Goal: Find specific page/section: Find specific page/section

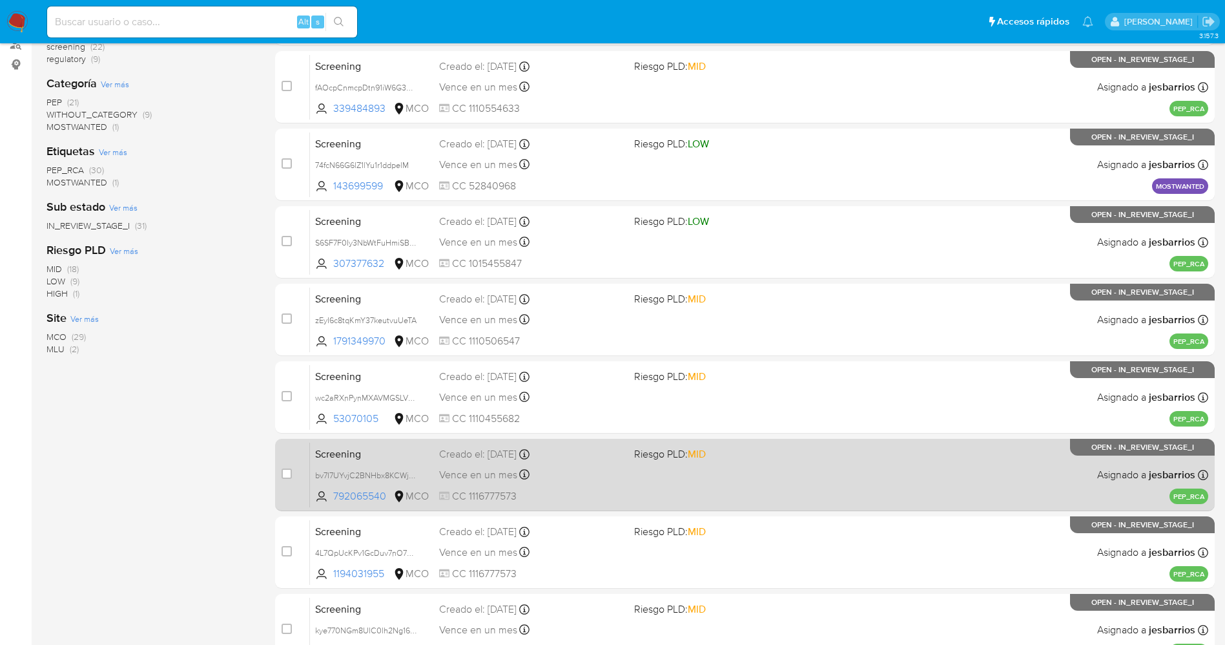
scroll to position [375, 0]
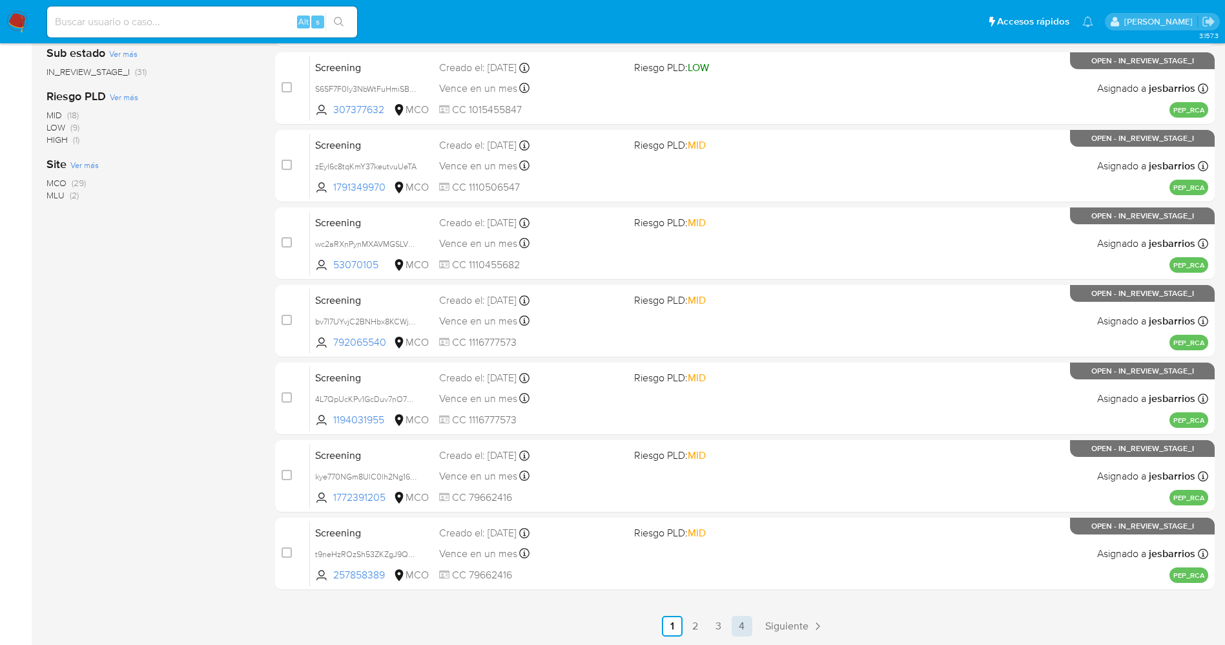
click at [748, 627] on link "4" at bounding box center [742, 625] width 21 height 21
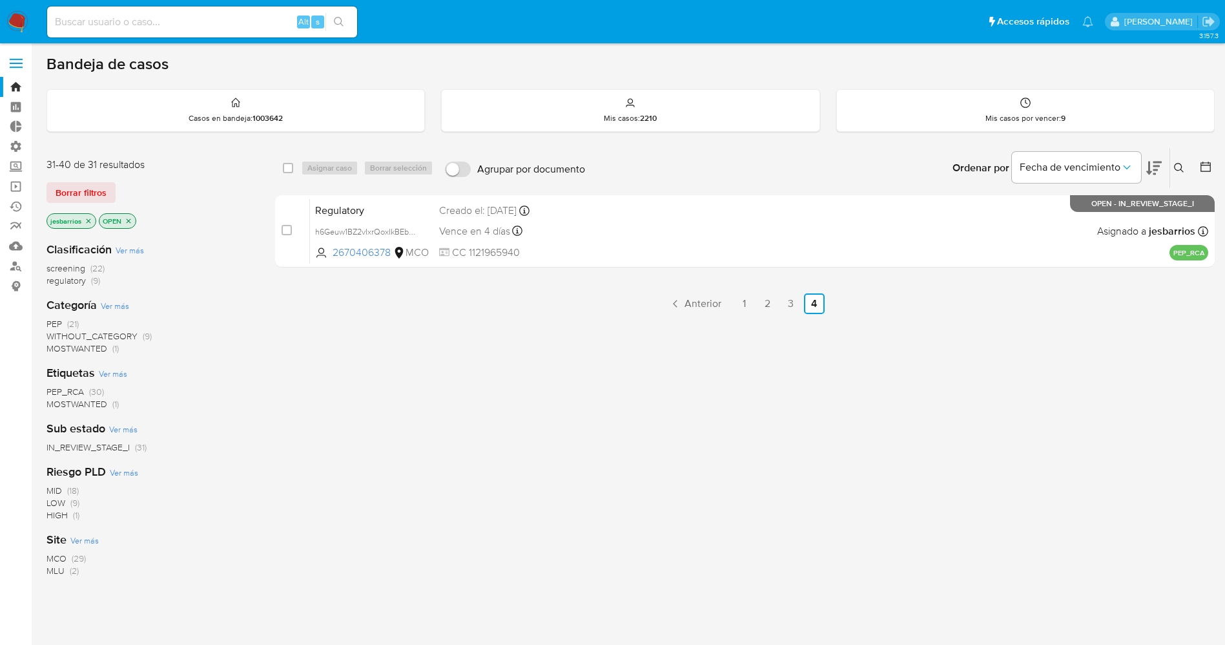
click at [77, 347] on span "MOSTWANTED" at bounding box center [76, 348] width 61 height 13
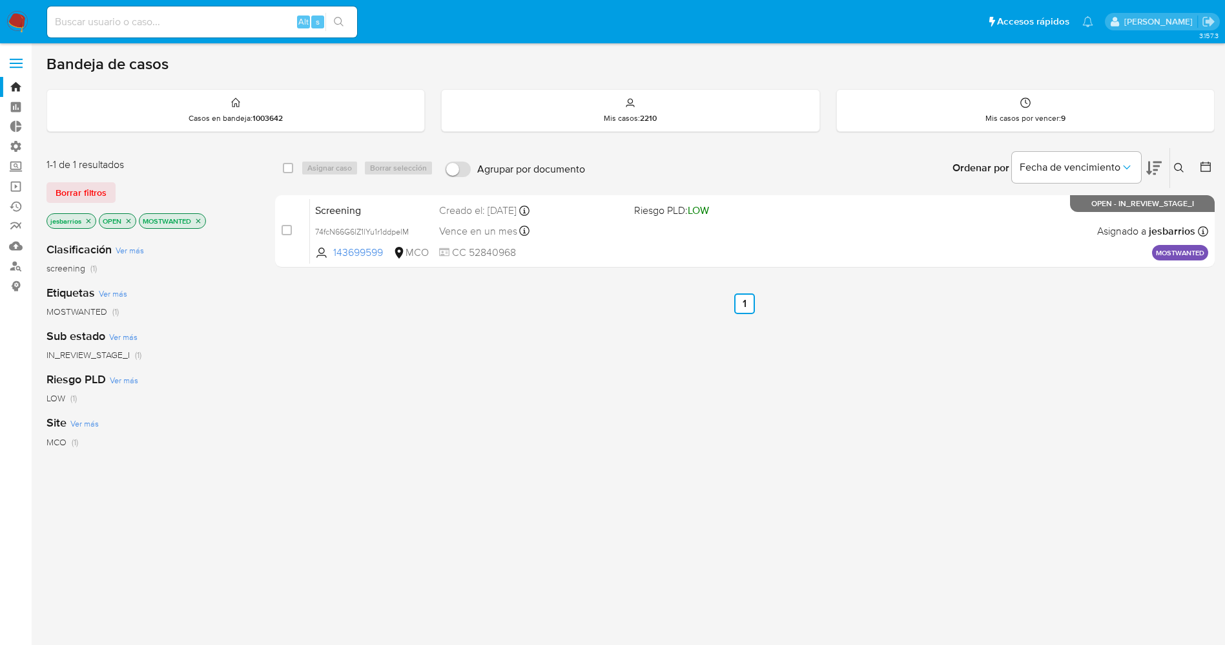
click at [205, 220] on p "MOSTWANTED" at bounding box center [172, 221] width 66 height 14
click at [200, 220] on icon "close-filter" at bounding box center [198, 221] width 8 height 8
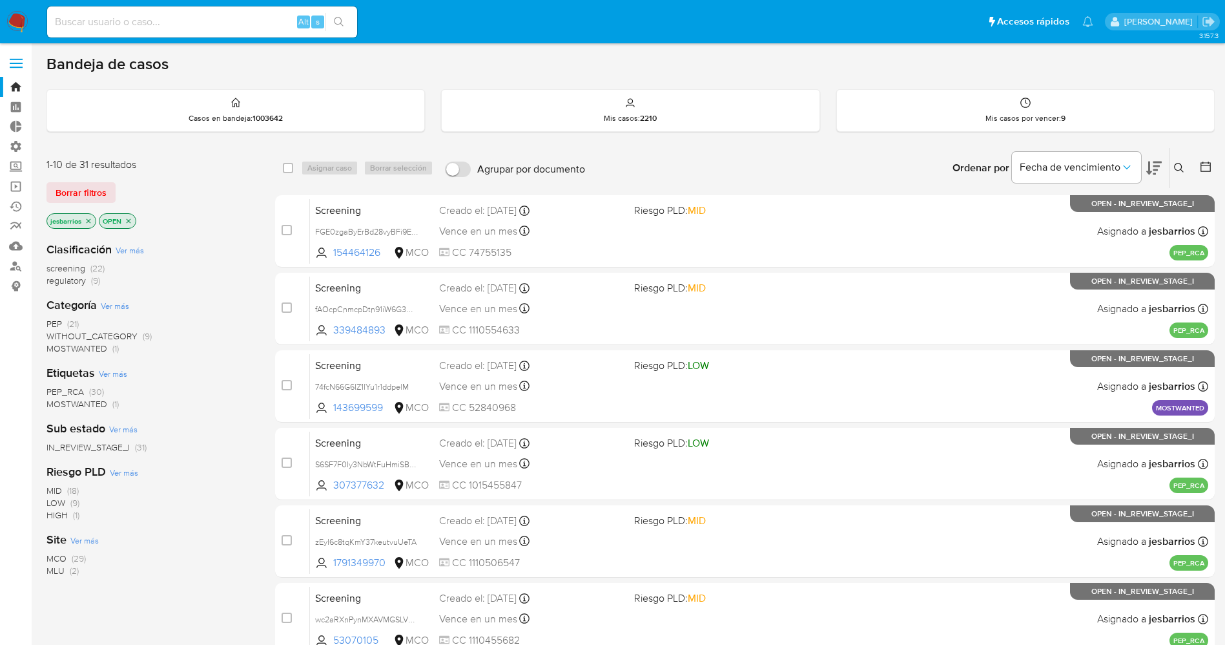
click at [79, 281] on span "regulatory" at bounding box center [65, 280] width 39 height 13
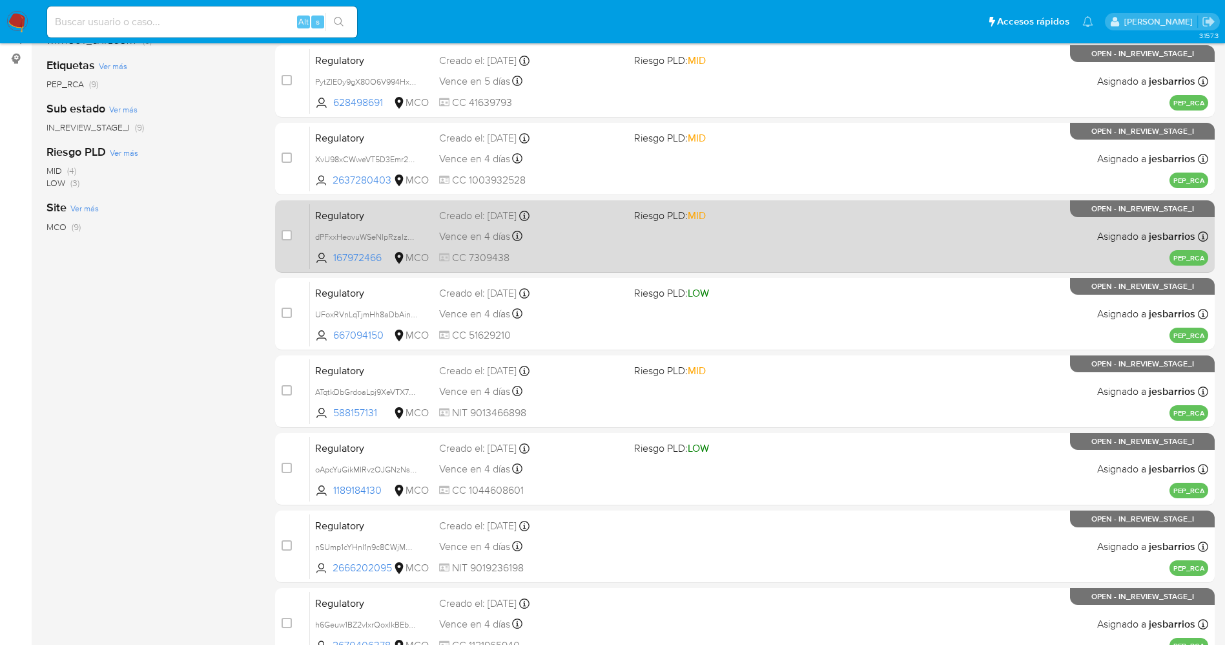
scroll to position [298, 0]
